Goal: Book appointment/travel/reservation

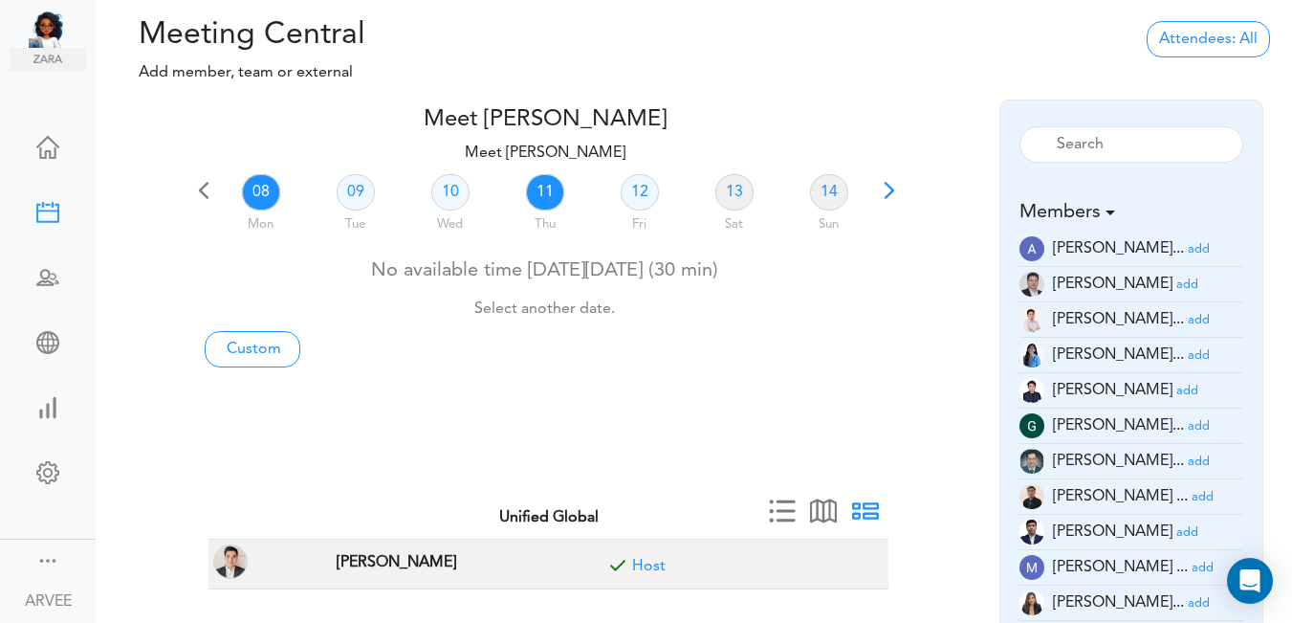
click at [538, 192] on link "11" at bounding box center [545, 192] width 38 height 36
click at [250, 343] on link "Custom" at bounding box center [253, 349] width 96 height 36
type input "Meet [PERSON_NAME]"
type input "[URL][DOMAIN_NAME][SECURITY_DATA]"
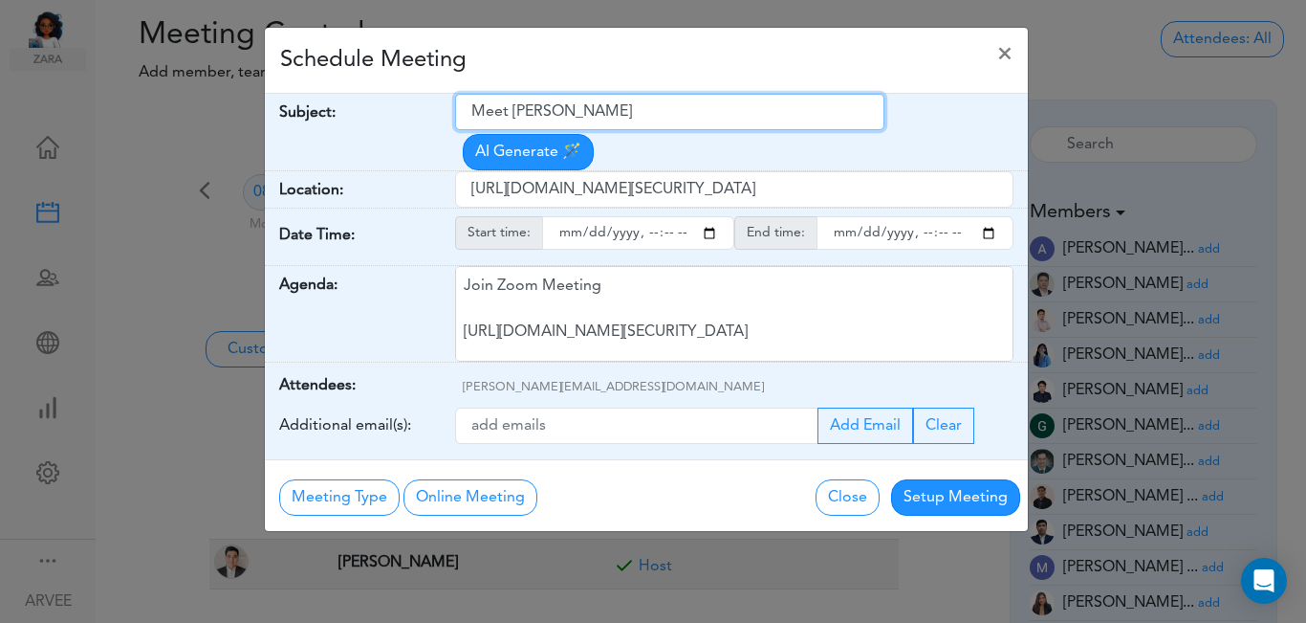
drag, startPoint x: 477, startPoint y: 110, endPoint x: 606, endPoint y: 107, distance: 129.2
click at [626, 100] on input "Meet [PERSON_NAME]" at bounding box center [669, 112] width 429 height 36
paste input "ABG | [PERSON_NAME] | 2025 Tax Planning"
type input "ABG | [PERSON_NAME] | 2025 Tax Planning"
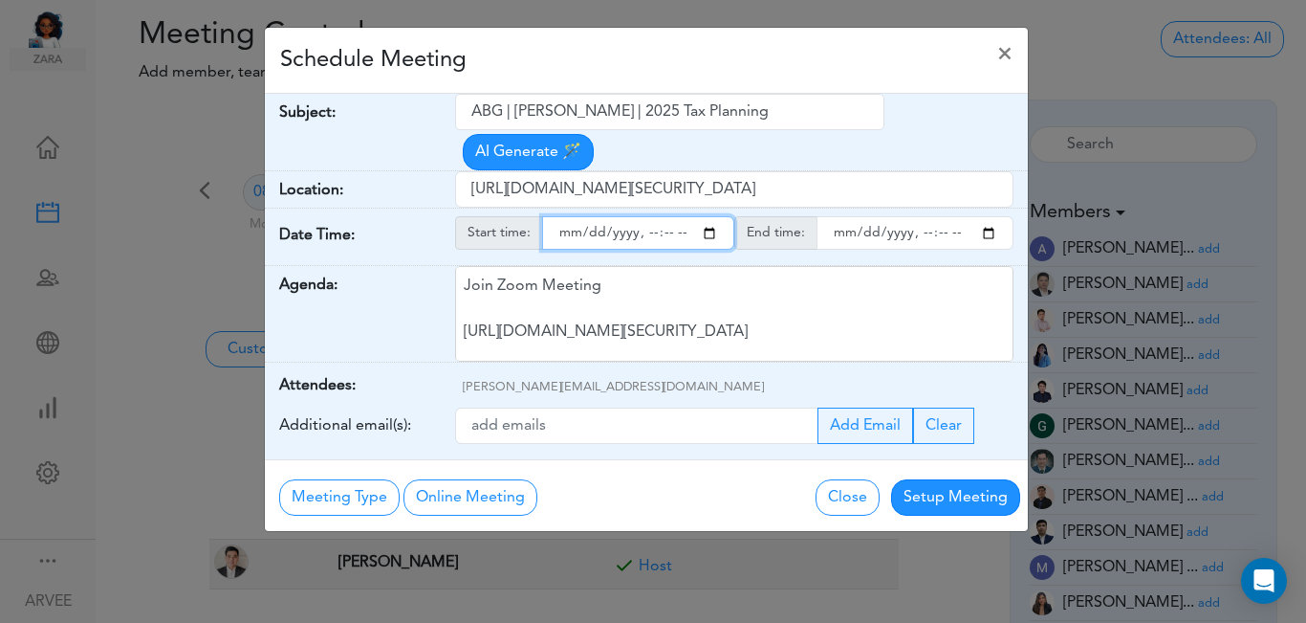
click at [710, 216] on input "starttime" at bounding box center [638, 232] width 192 height 33
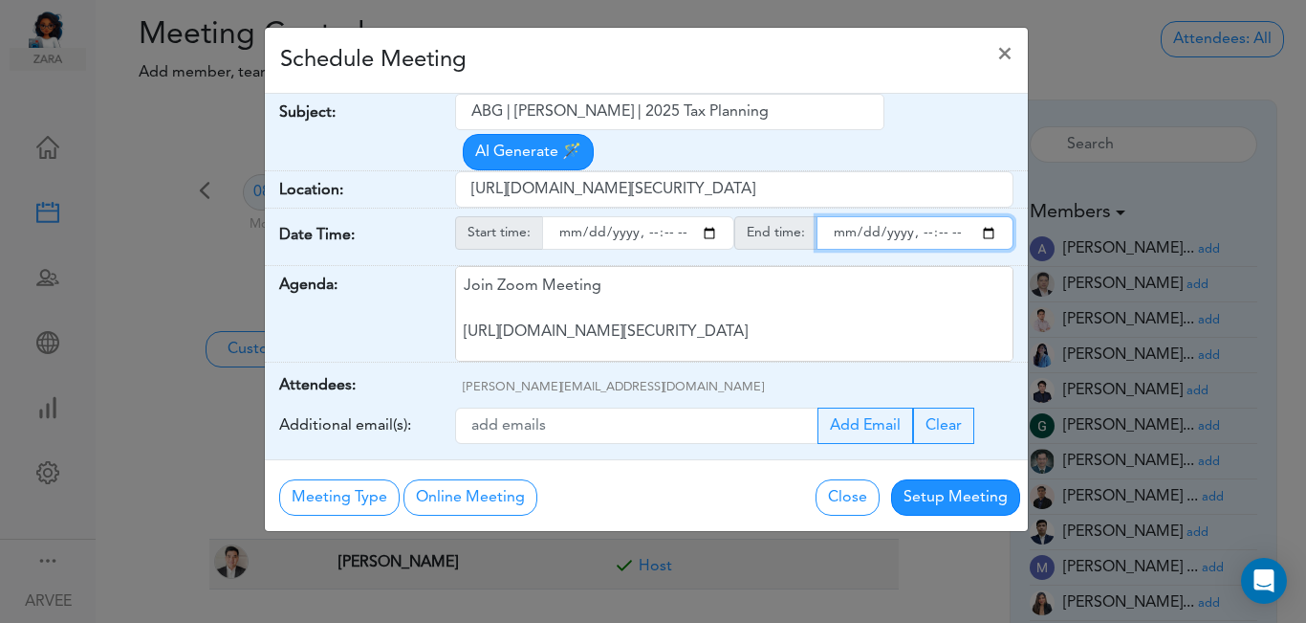
type input "[DATE]T20:17"
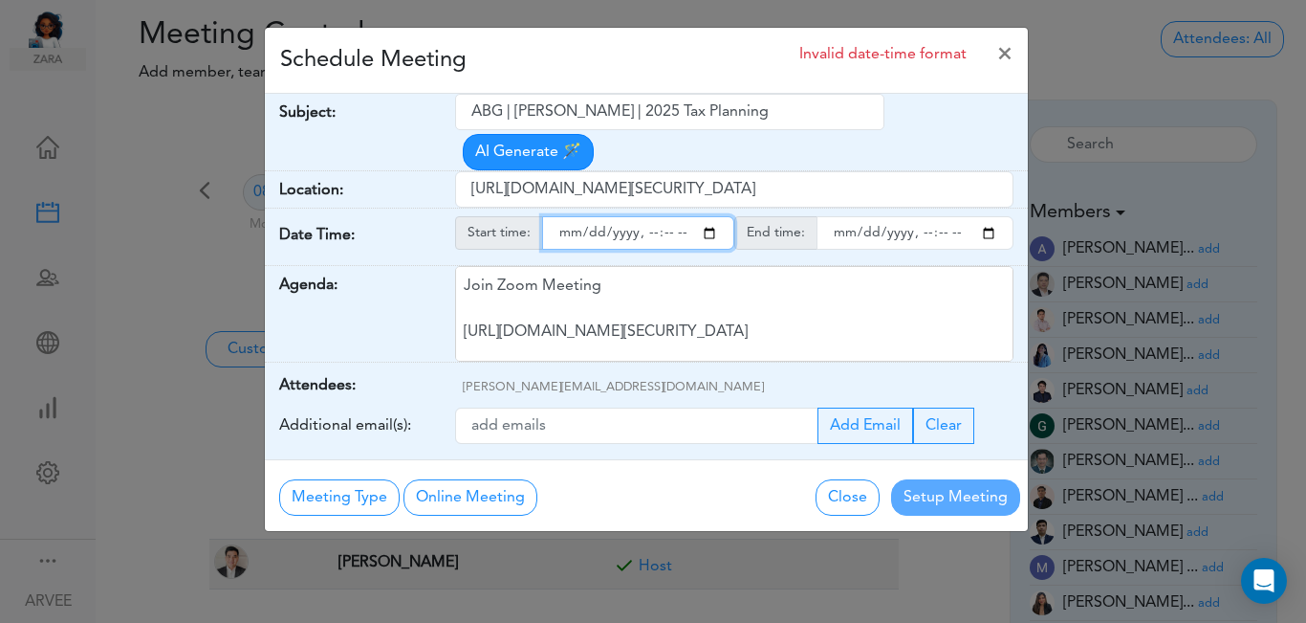
click at [984, 216] on input "endtime" at bounding box center [915, 232] width 197 height 33
type input "[DATE]T21:17"
click at [666, 216] on input "starttime" at bounding box center [638, 232] width 192 height 33
type input "[DATE]T20:00"
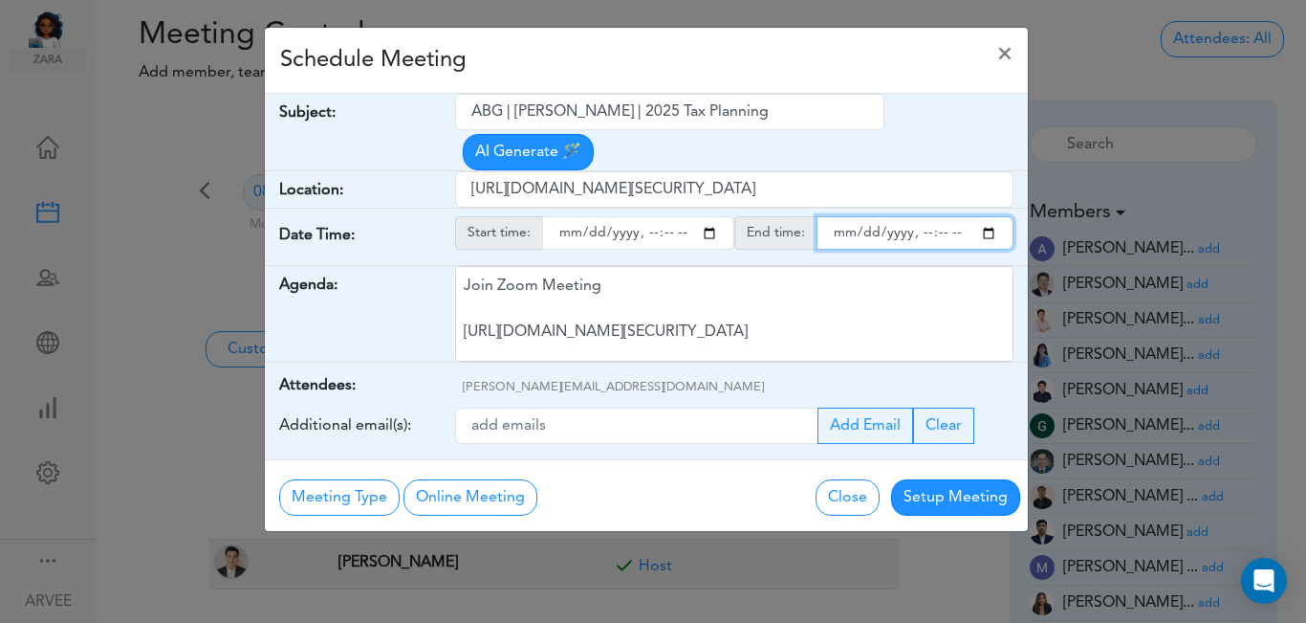
click at [943, 216] on input "endtime" at bounding box center [915, 232] width 197 height 33
type input "[DATE]T21:00"
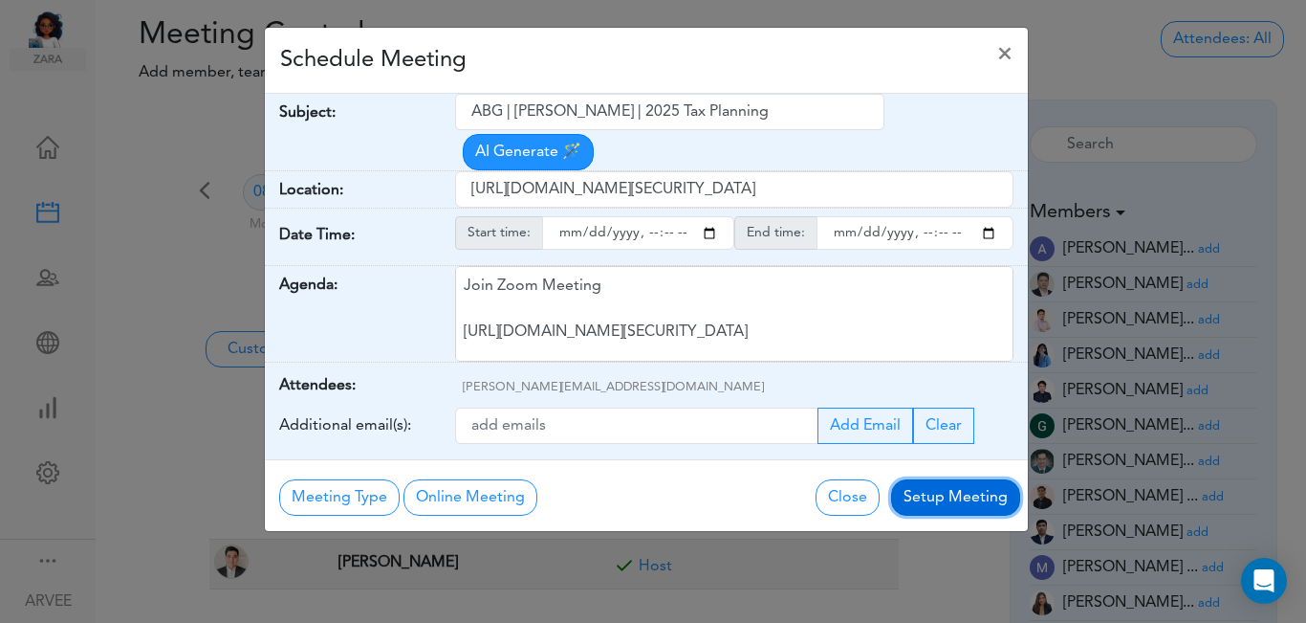
click at [955, 479] on button "Setup Meeting" at bounding box center [955, 497] width 129 height 36
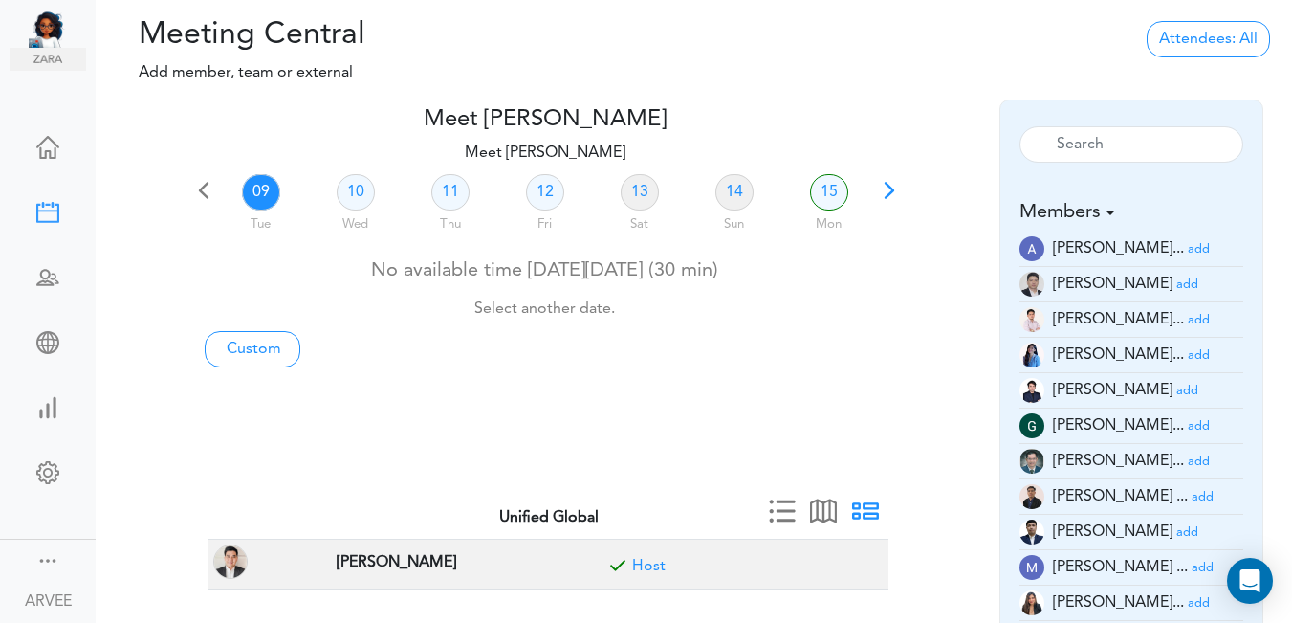
click at [890, 189] on span at bounding box center [889, 197] width 27 height 27
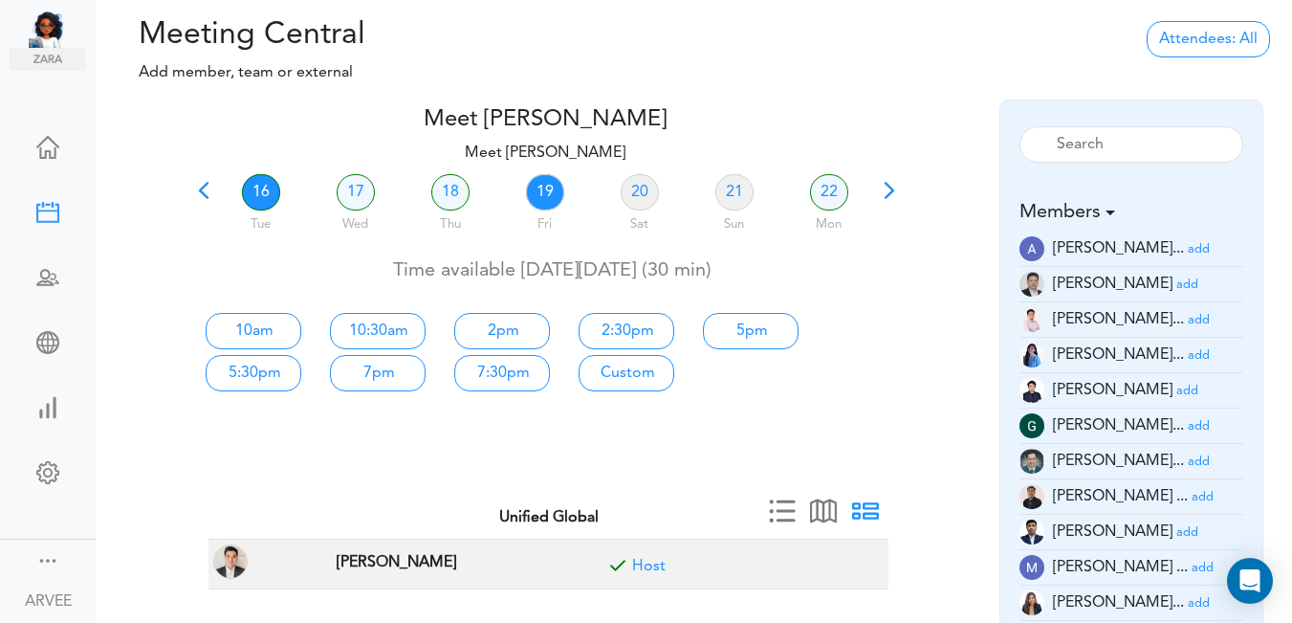
click at [549, 192] on link "19" at bounding box center [545, 192] width 38 height 36
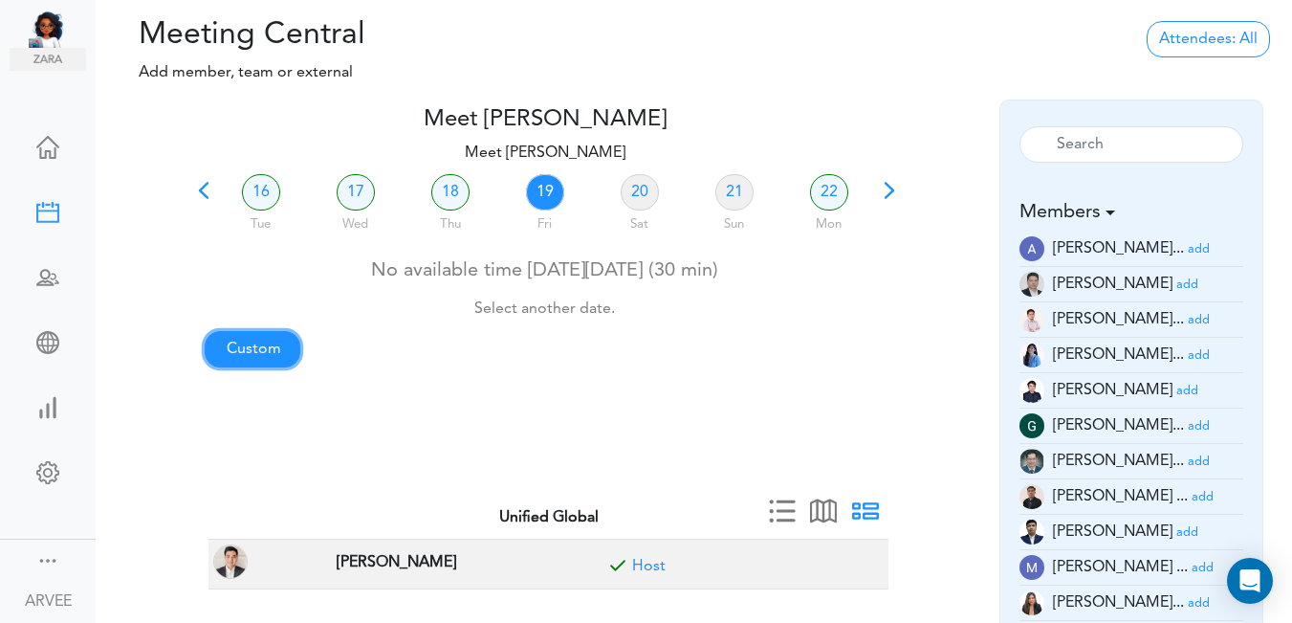
click at [269, 350] on link "Custom" at bounding box center [253, 349] width 96 height 36
type input "Meet [PERSON_NAME]"
type input "[URL][DOMAIN_NAME][SECURITY_DATA]"
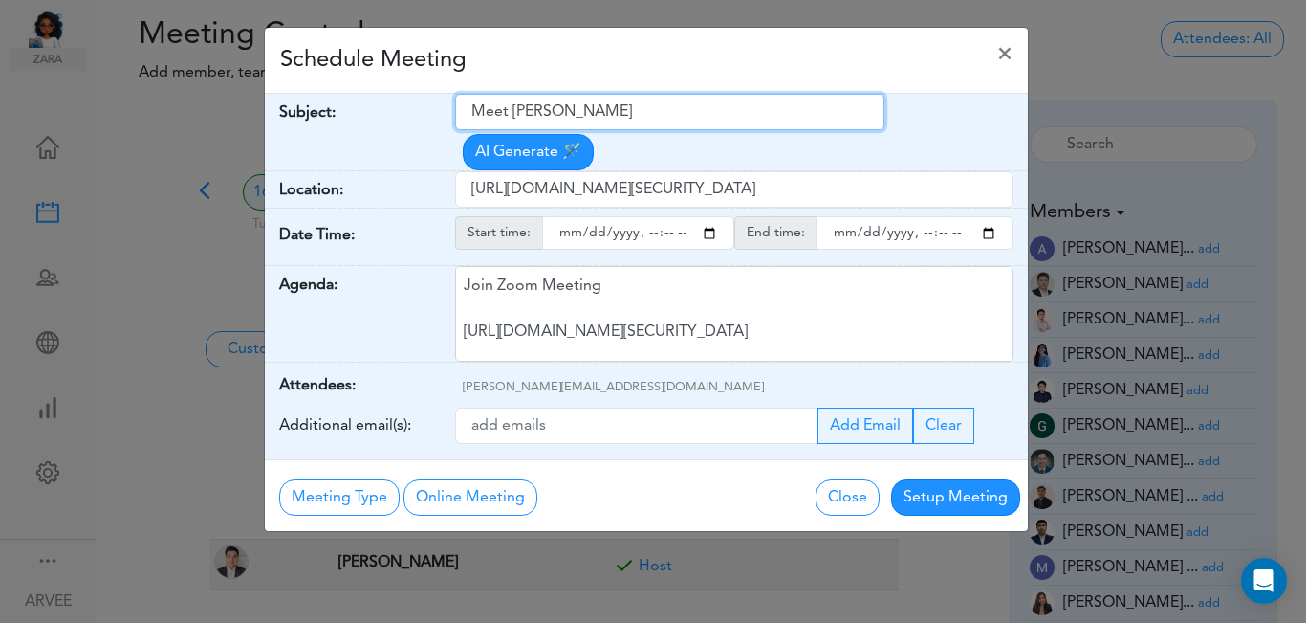
click at [474, 113] on input "Meet [PERSON_NAME]" at bounding box center [669, 112] width 429 height 36
drag, startPoint x: 474, startPoint y: 113, endPoint x: 658, endPoint y: 111, distance: 183.6
click at [658, 111] on input "Meet [PERSON_NAME]" at bounding box center [669, 112] width 429 height 36
paste input "Client Call: [PERSON_NAME] Q3 2025 Tax Planning"
type input "Client Call: [PERSON_NAME] Q3 2025 Tax Planning"
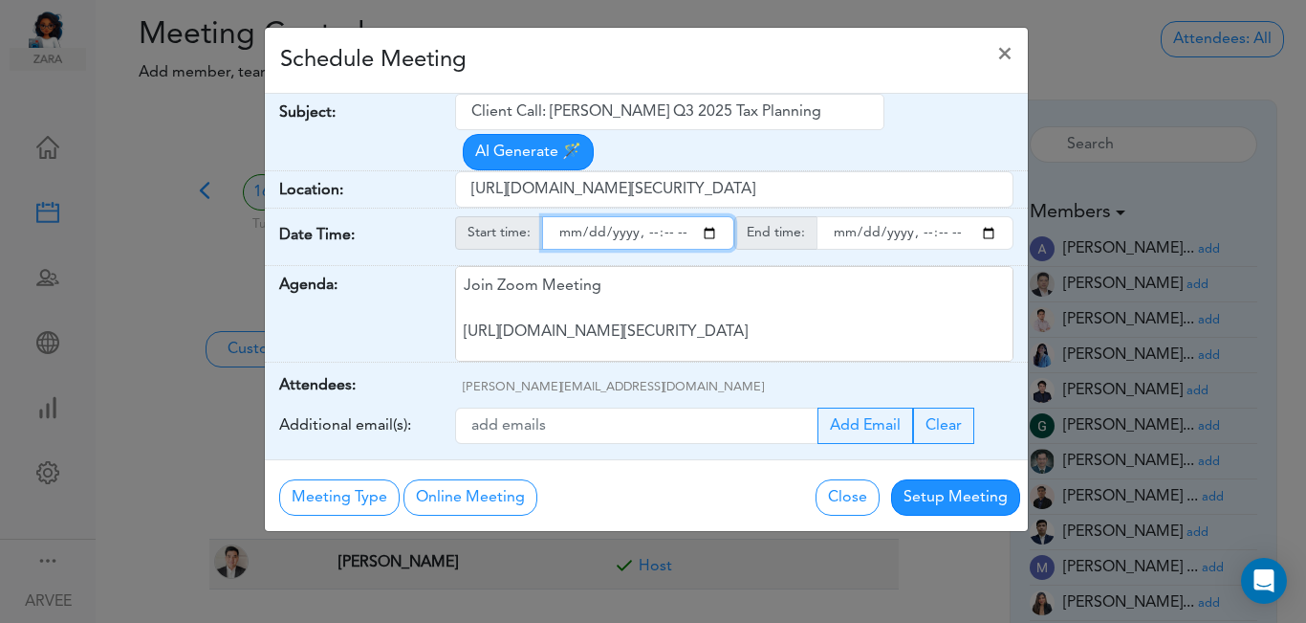
click at [708, 216] on input "starttime" at bounding box center [638, 232] width 192 height 33
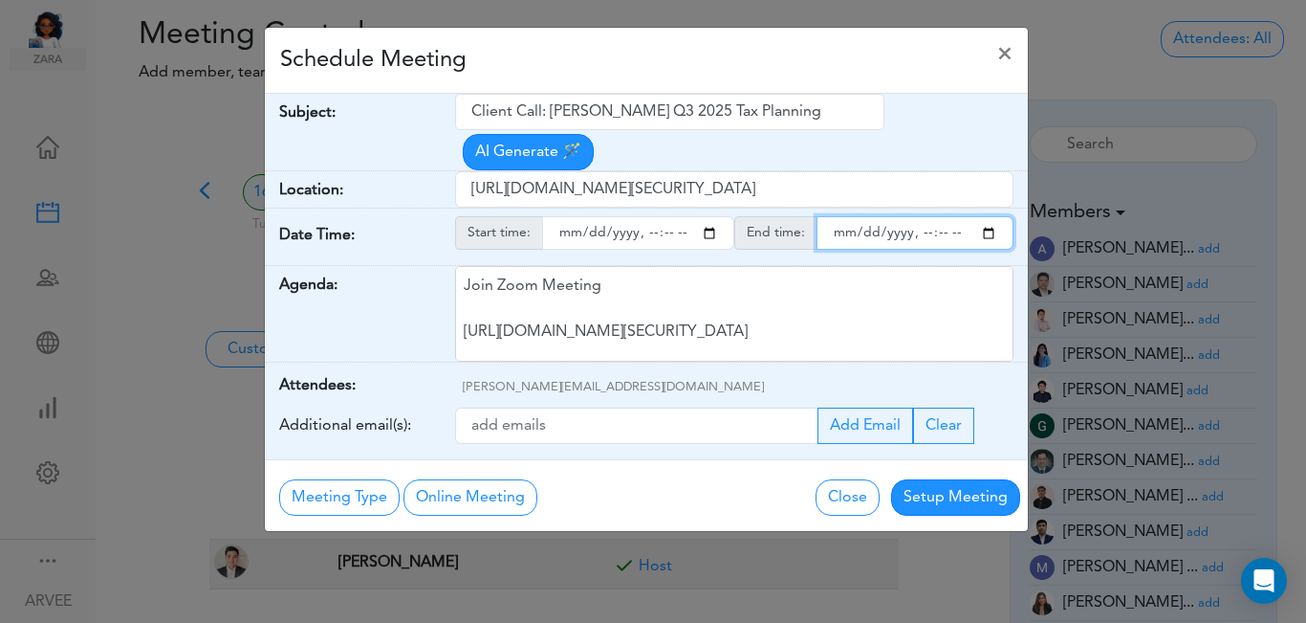
type input "[DATE]T22:22"
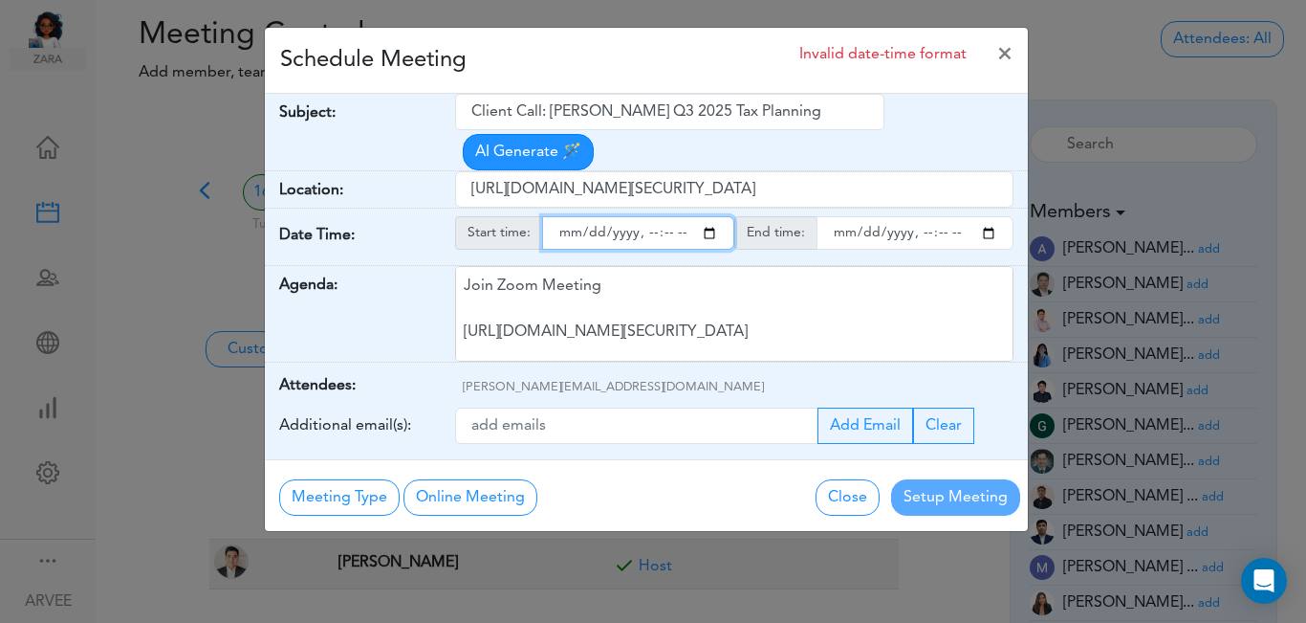
click at [992, 216] on input "endtime" at bounding box center [915, 232] width 197 height 33
type input "[DATE]T23:22"
click at [692, 216] on input "starttime" at bounding box center [638, 232] width 192 height 33
click at [712, 216] on input "starttime" at bounding box center [638, 232] width 192 height 33
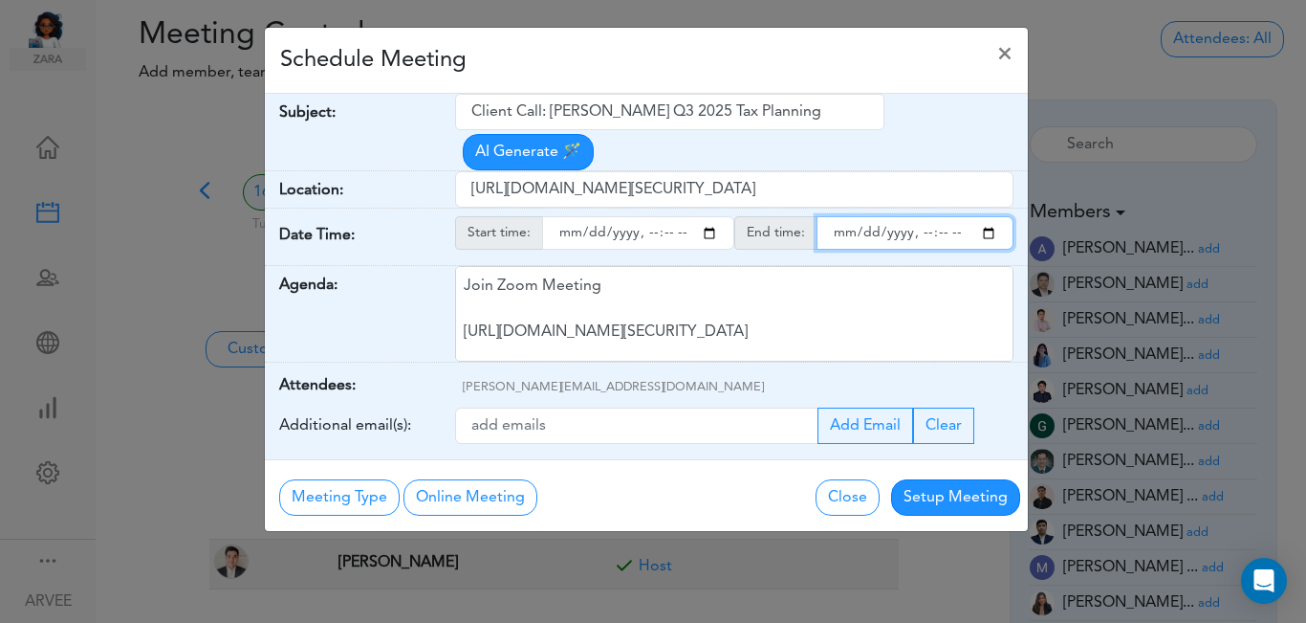
type input "[DATE]T10:22"
click at [986, 216] on input "endtime" at bounding box center [915, 232] width 197 height 33
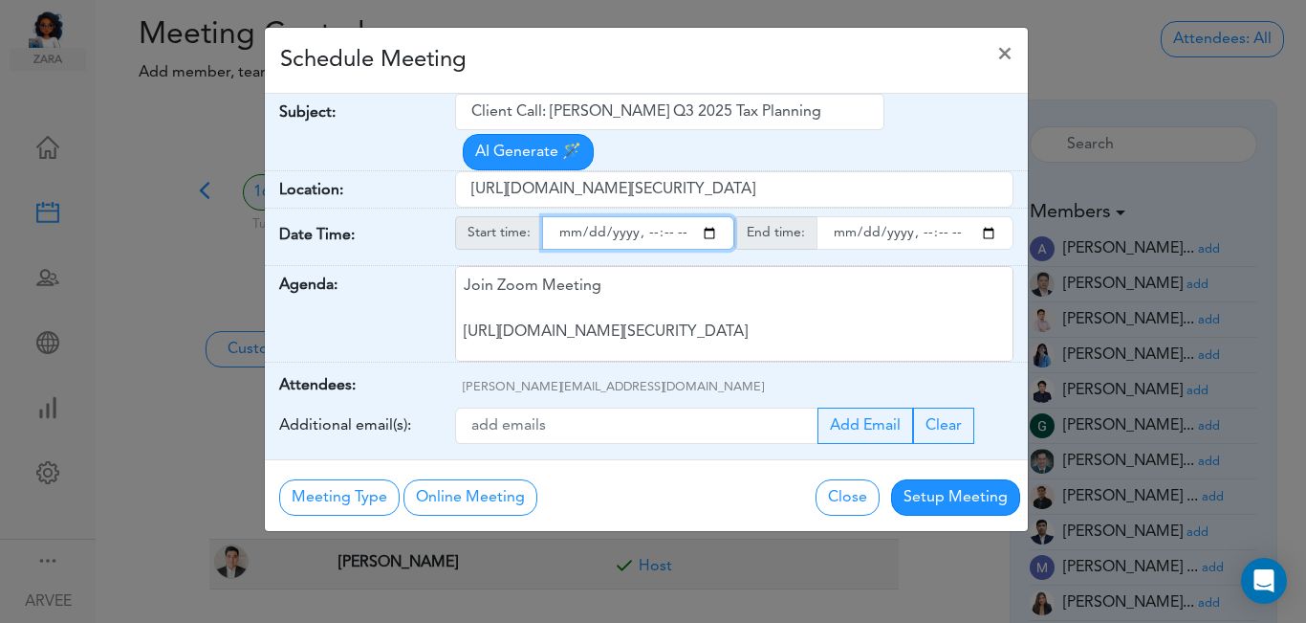
type input "[DATE]T11:22"
click at [670, 216] on input "starttime" at bounding box center [638, 232] width 192 height 33
type input "[DATE]T10:00"
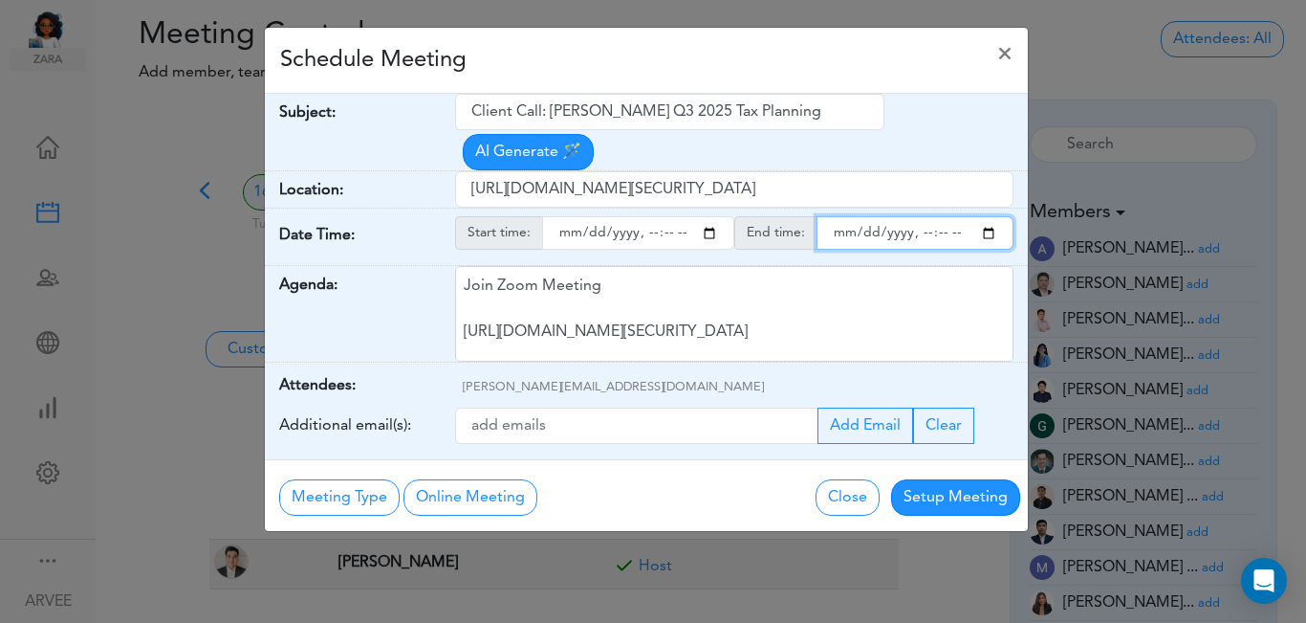
click at [941, 216] on input "endtime" at bounding box center [915, 232] width 197 height 33
type input "[DATE]T11:00"
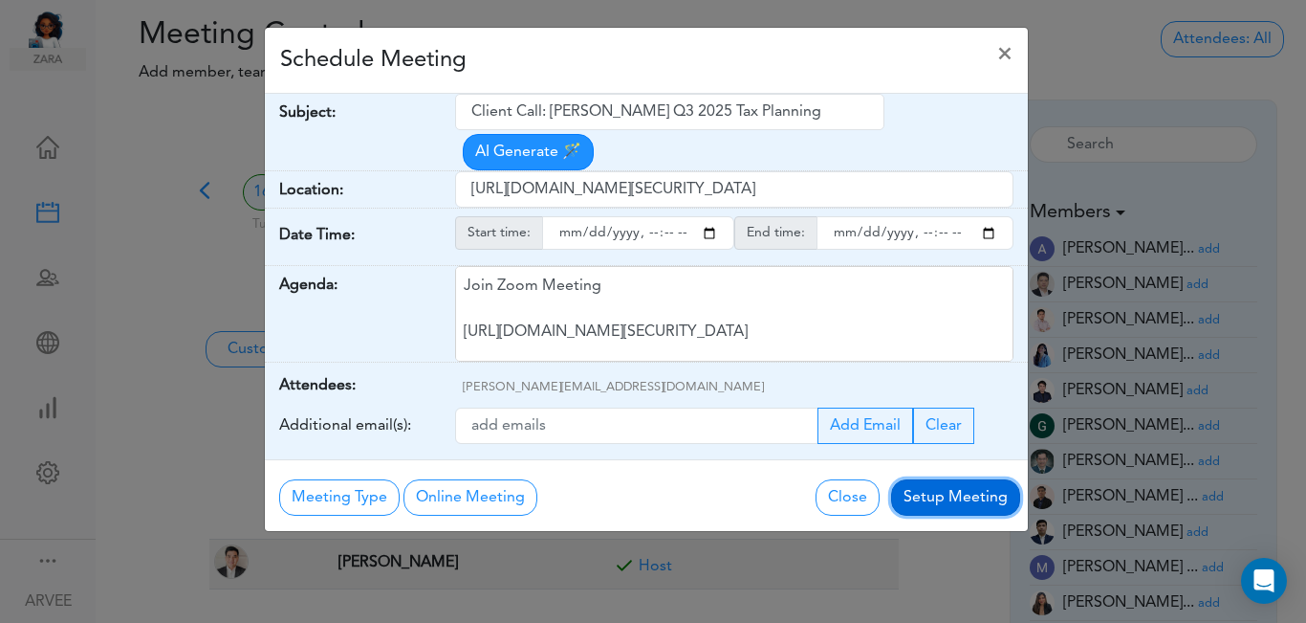
click at [944, 479] on button "Setup Meeting" at bounding box center [955, 497] width 129 height 36
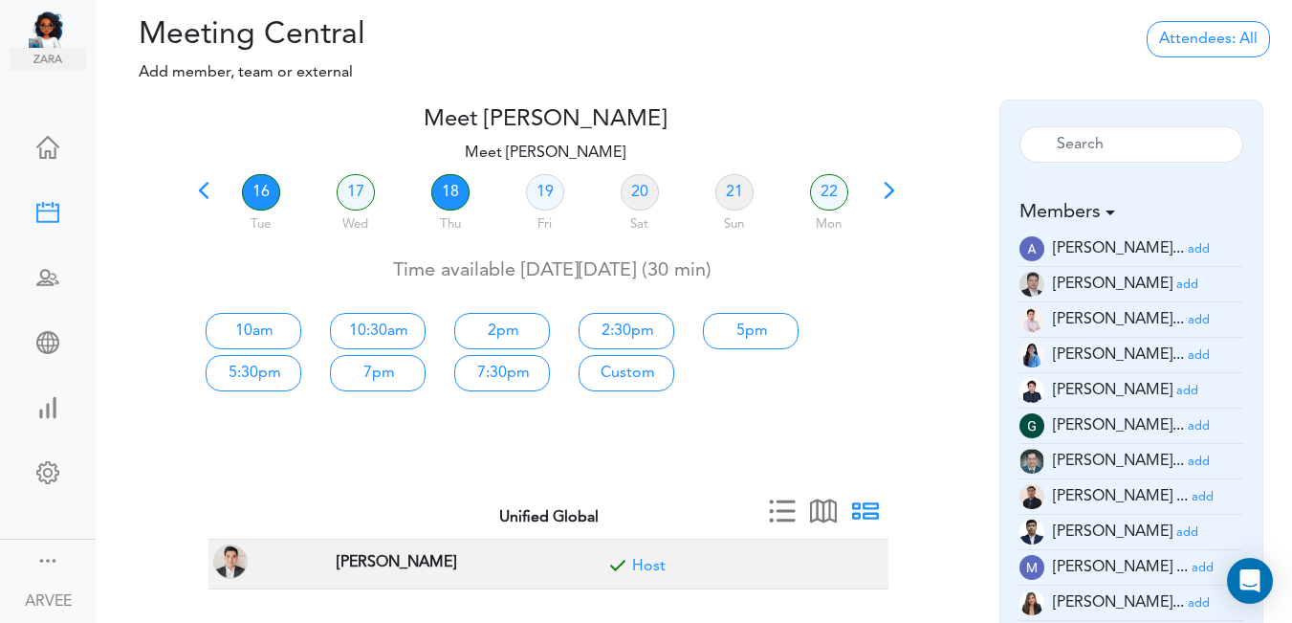
click at [454, 192] on link "18" at bounding box center [450, 192] width 38 height 36
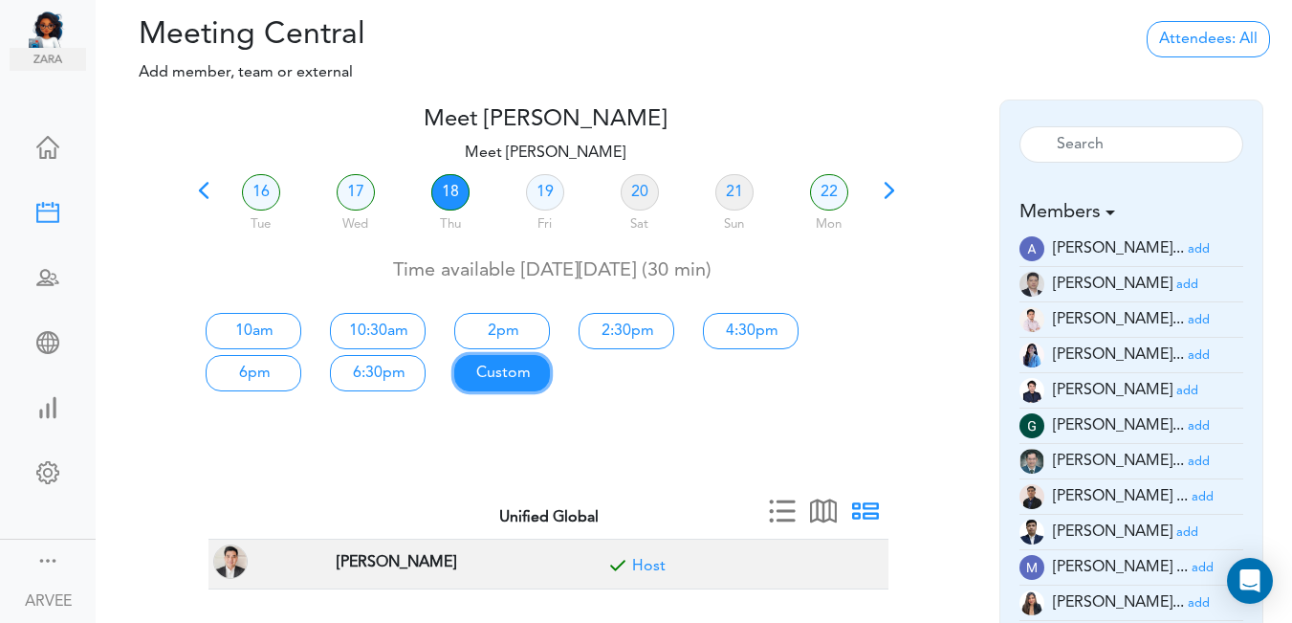
click at [504, 376] on link "Custom" at bounding box center [502, 373] width 96 height 36
type input "Meet [PERSON_NAME]"
type input "[URL][DOMAIN_NAME][SECURITY_DATA]"
type input "[DATE]T10:00"
type input "[DATE]T10:30"
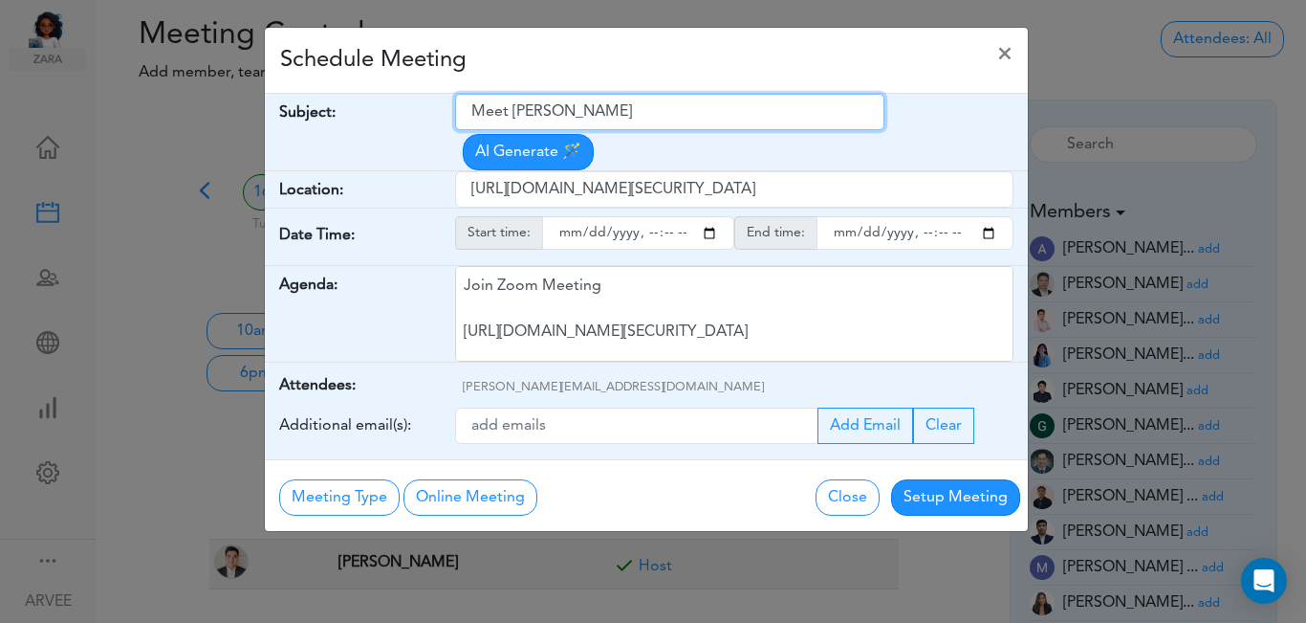
drag, startPoint x: 477, startPoint y: 114, endPoint x: 634, endPoint y: 106, distance: 157.0
click at [634, 106] on input "Meet [PERSON_NAME]" at bounding box center [669, 112] width 429 height 36
paste input "Client Call: [PERSON_NAME], Forest - Depreciation Schedule"
type input "Client Call: [PERSON_NAME], Forest - Depreciation Schedule"
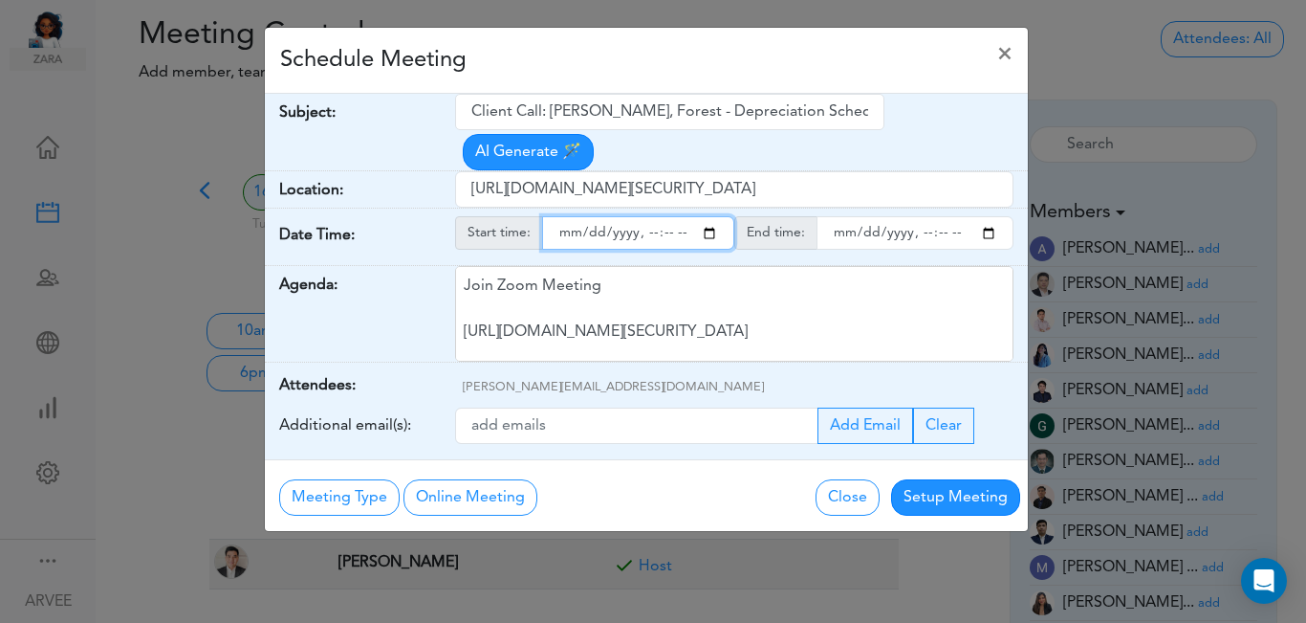
click at [708, 216] on input "starttime" at bounding box center [638, 232] width 192 height 33
drag, startPoint x: 644, startPoint y: 197, endPoint x: 659, endPoint y: 205, distance: 17.1
click at [644, 216] on input "starttime" at bounding box center [638, 232] width 192 height 33
type input "[DATE]T09:00"
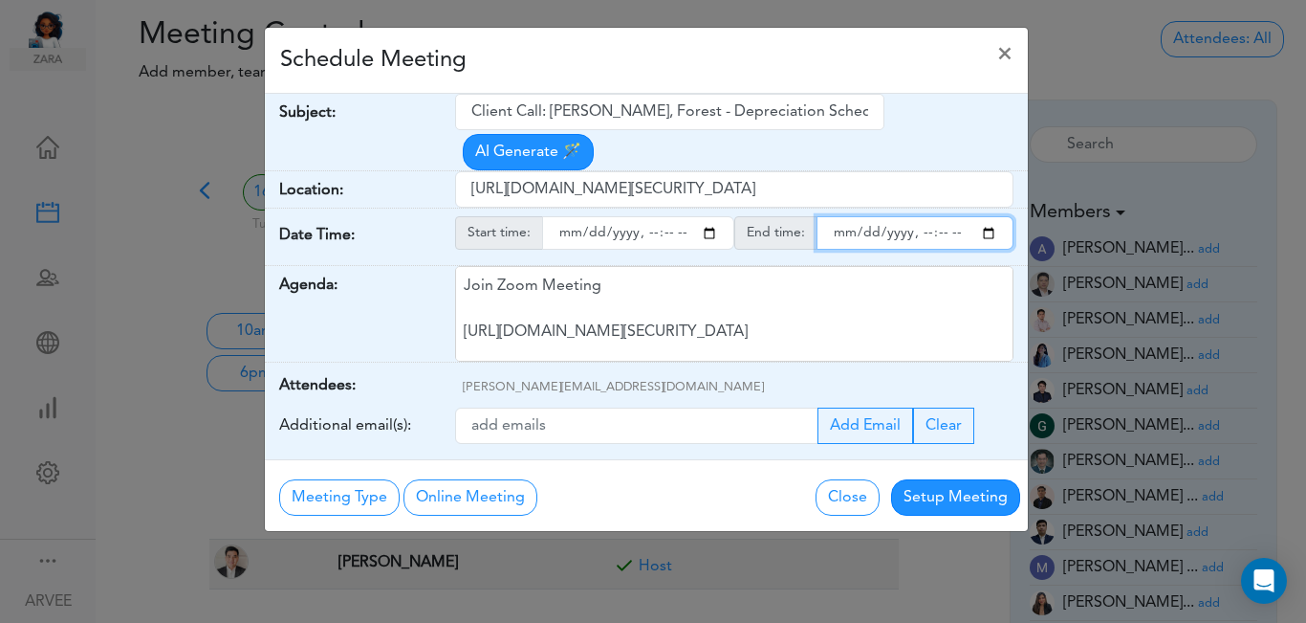
click at [988, 216] on input "endtime" at bounding box center [915, 232] width 197 height 33
click at [940, 216] on input "endtime" at bounding box center [915, 232] width 197 height 33
type input "[DATE]T10:00"
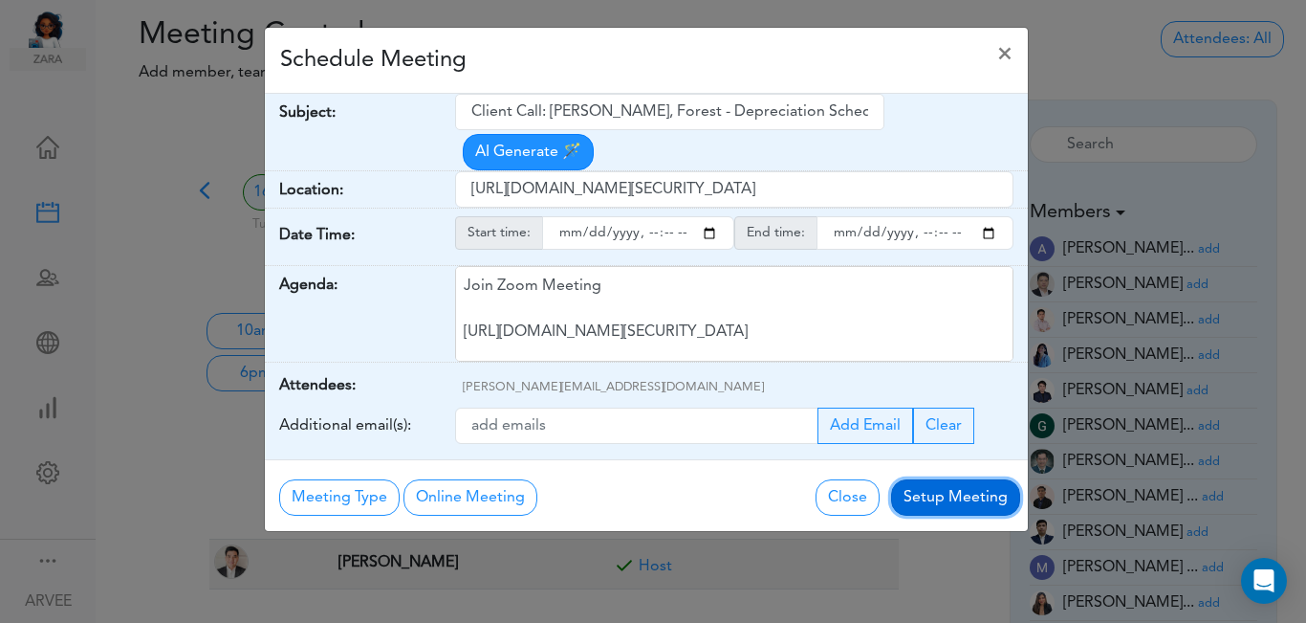
drag, startPoint x: 933, startPoint y: 455, endPoint x: 929, endPoint y: 469, distance: 14.2
click at [932, 479] on button "Setup Meeting" at bounding box center [955, 497] width 129 height 36
